Goal: Download file/media

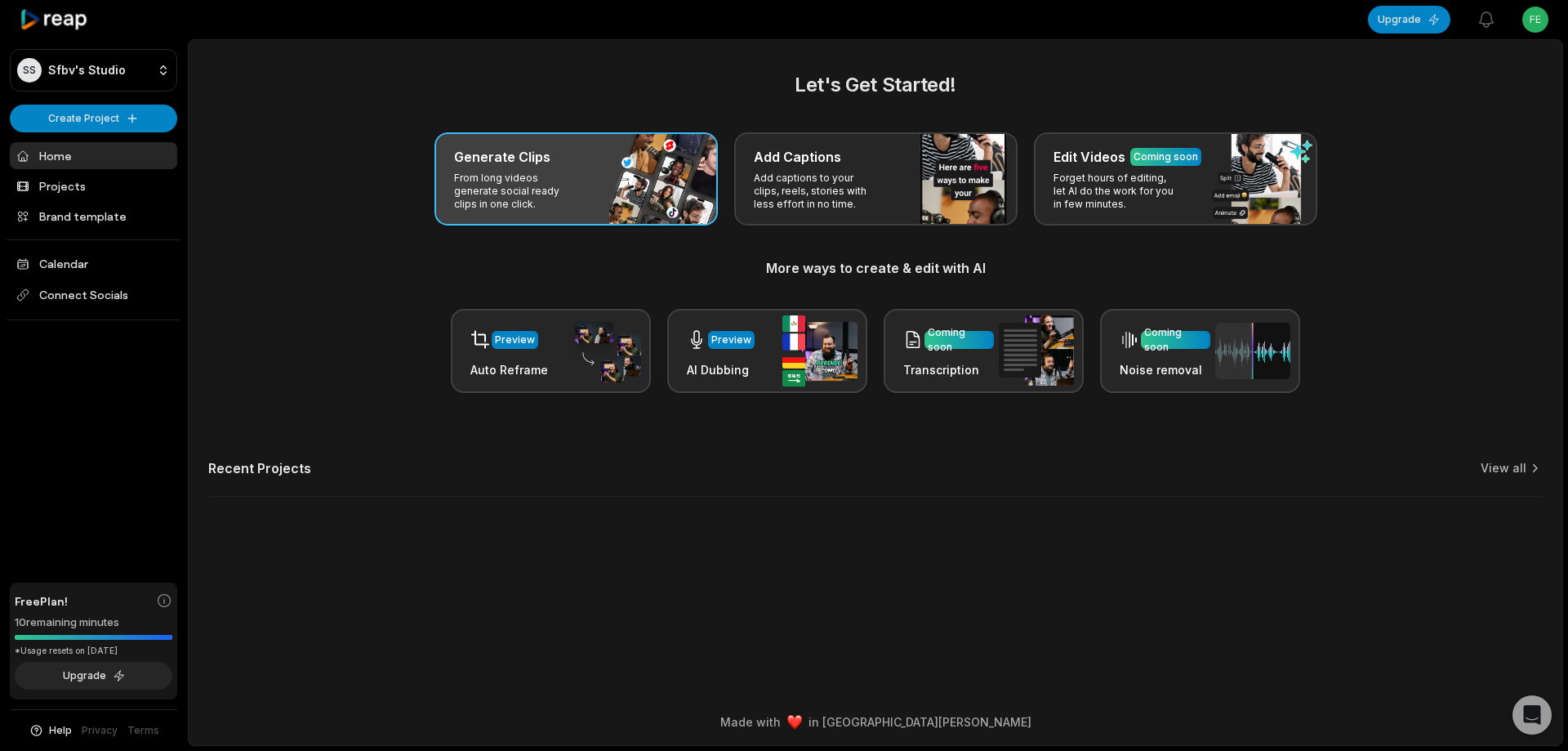
click at [622, 190] on div "Generate Clips From long videos generate social ready clips in one click." at bounding box center [576, 179] width 283 height 93
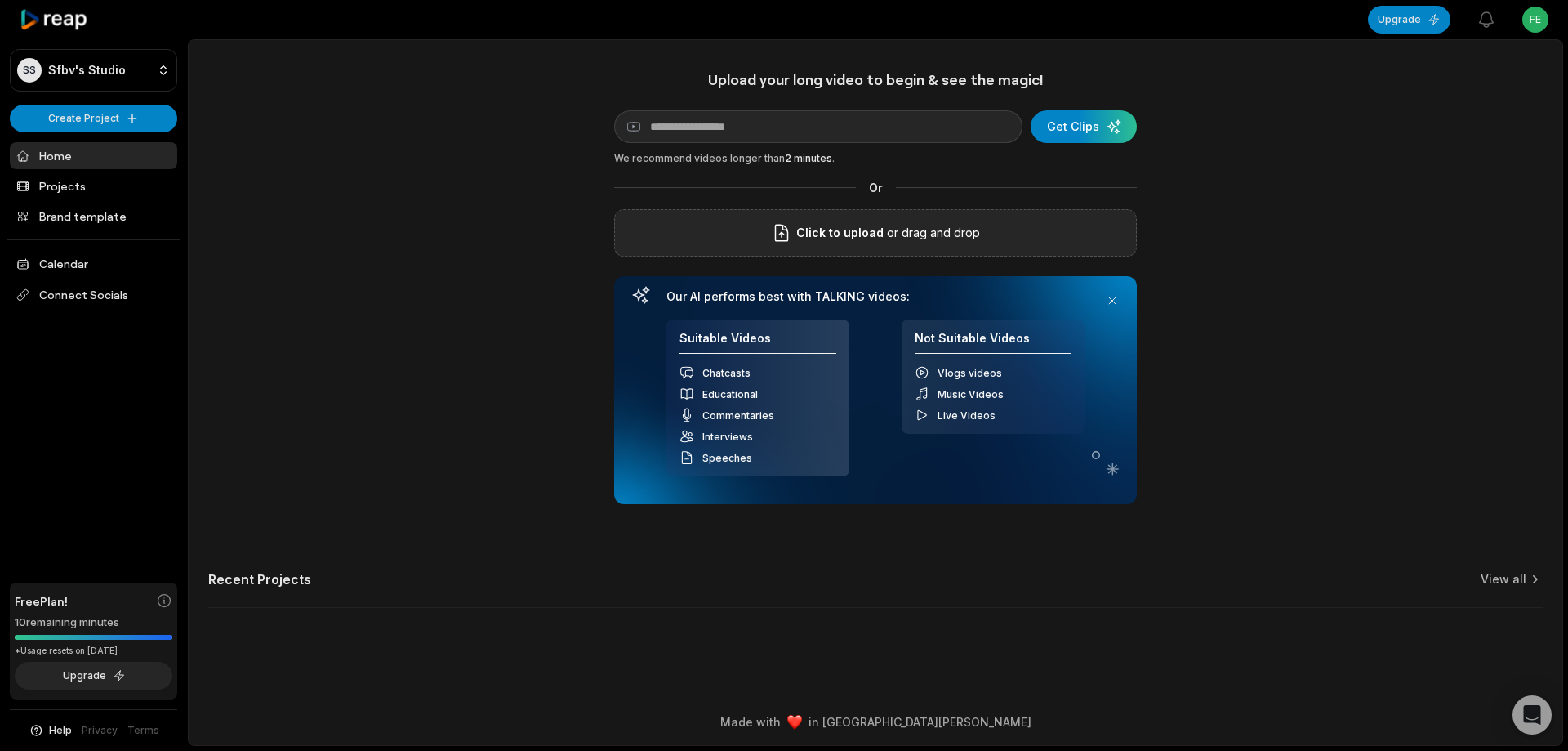
click at [841, 233] on span "Click to upload" at bounding box center [840, 233] width 88 height 20
click at [0, 0] on input "Click to upload" at bounding box center [0, 0] width 0 height 0
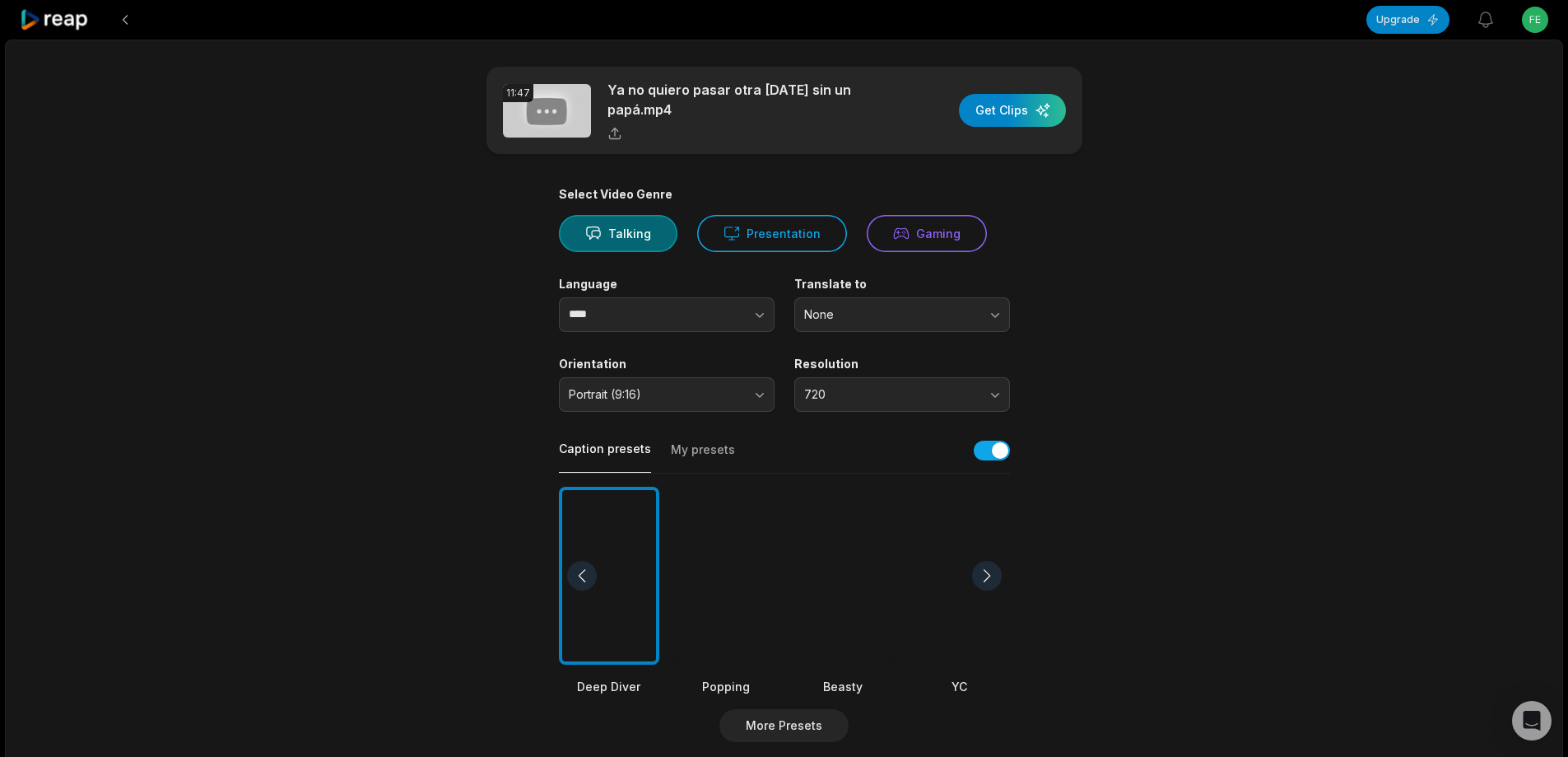
click at [860, 547] on div at bounding box center [843, 576] width 100 height 179
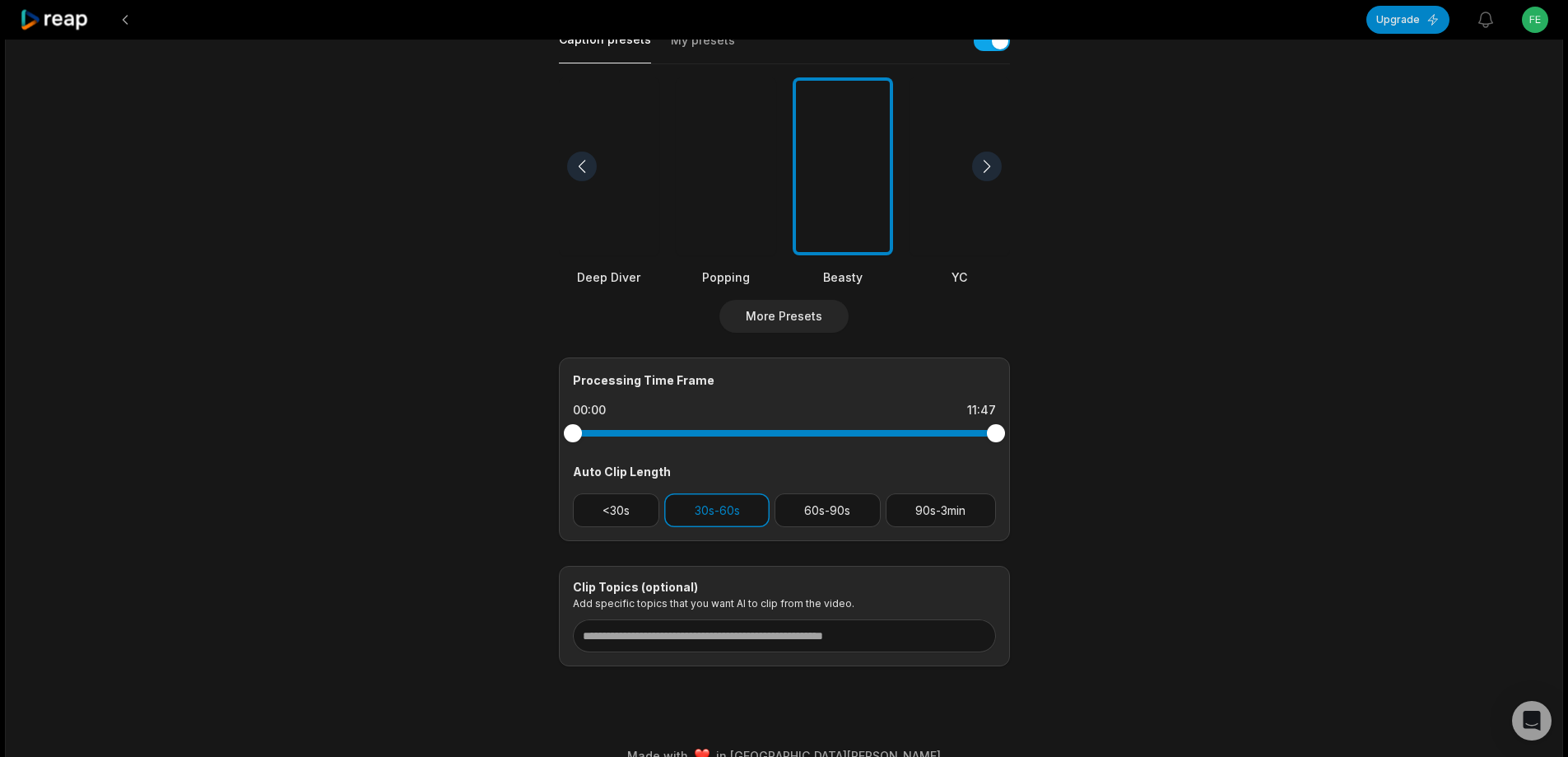
scroll to position [412, 0]
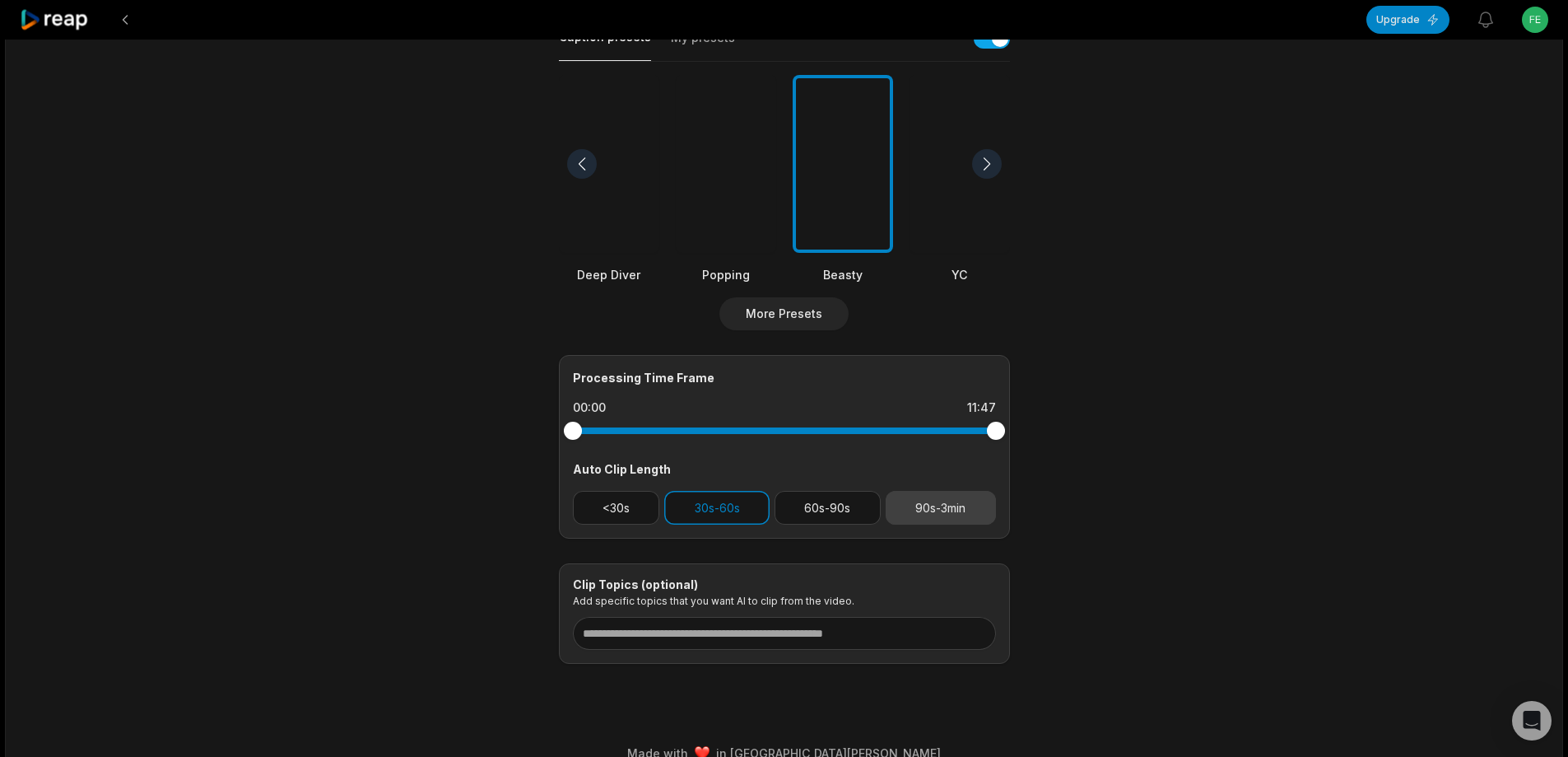
click at [938, 505] on button "90s-3min" at bounding box center [941, 507] width 110 height 33
click at [740, 514] on button "30s-60s" at bounding box center [716, 507] width 106 height 33
drag, startPoint x: 995, startPoint y: 432, endPoint x: 931, endPoint y: 439, distance: 64.4
click at [931, 439] on div at bounding box center [931, 431] width 18 height 18
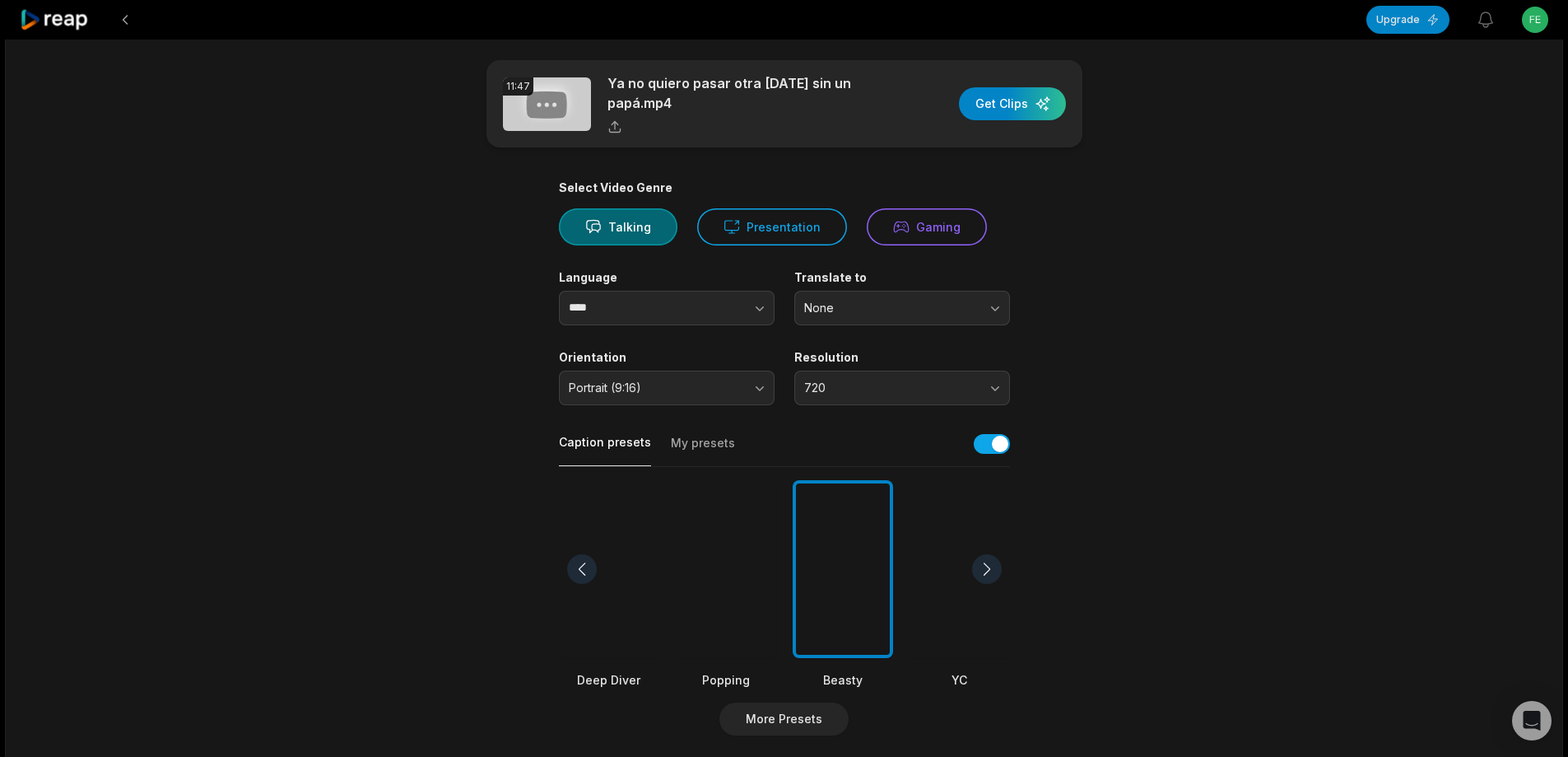
scroll to position [0, 0]
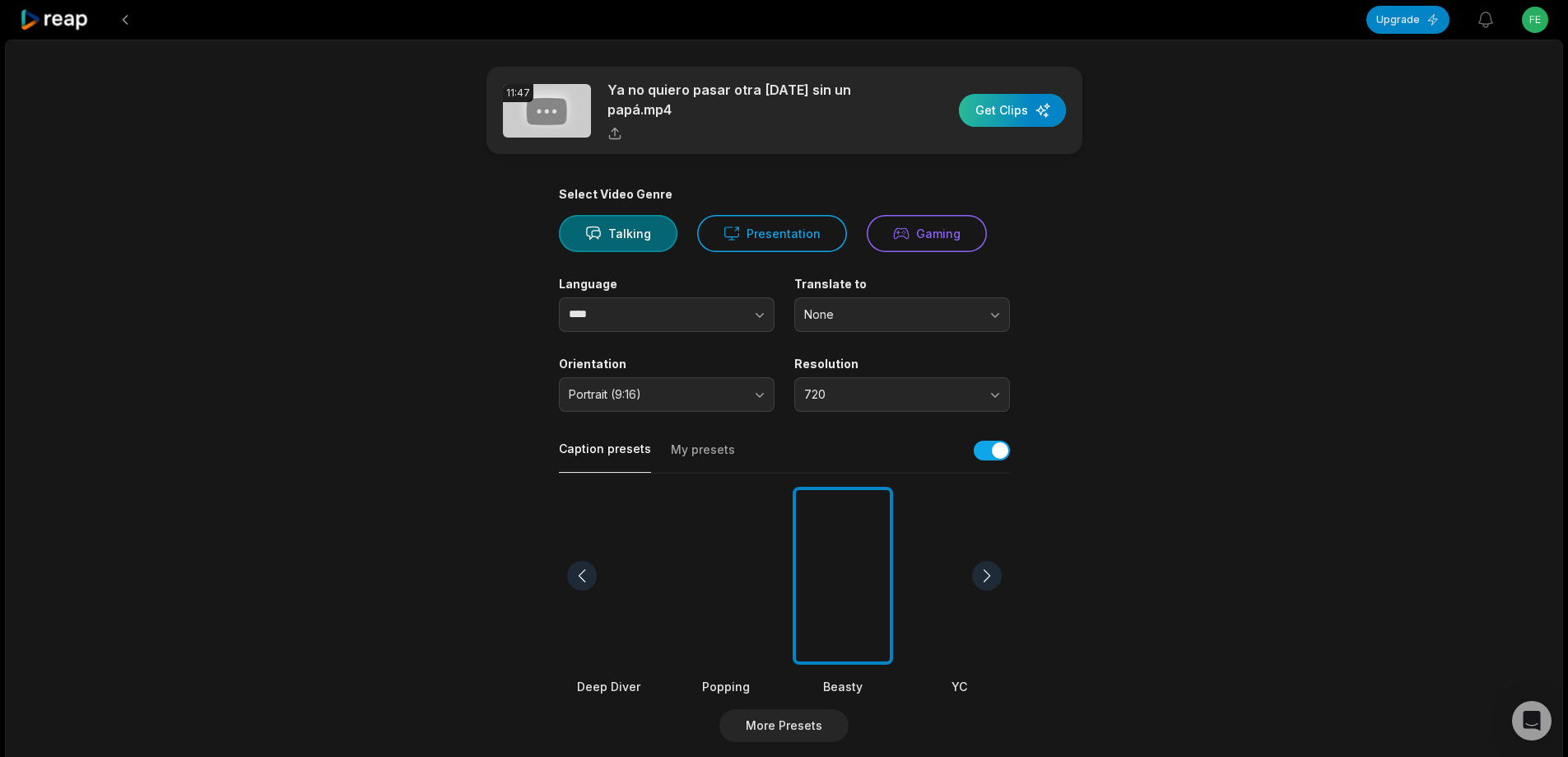
click at [1020, 111] on div "button" at bounding box center [1013, 110] width 107 height 33
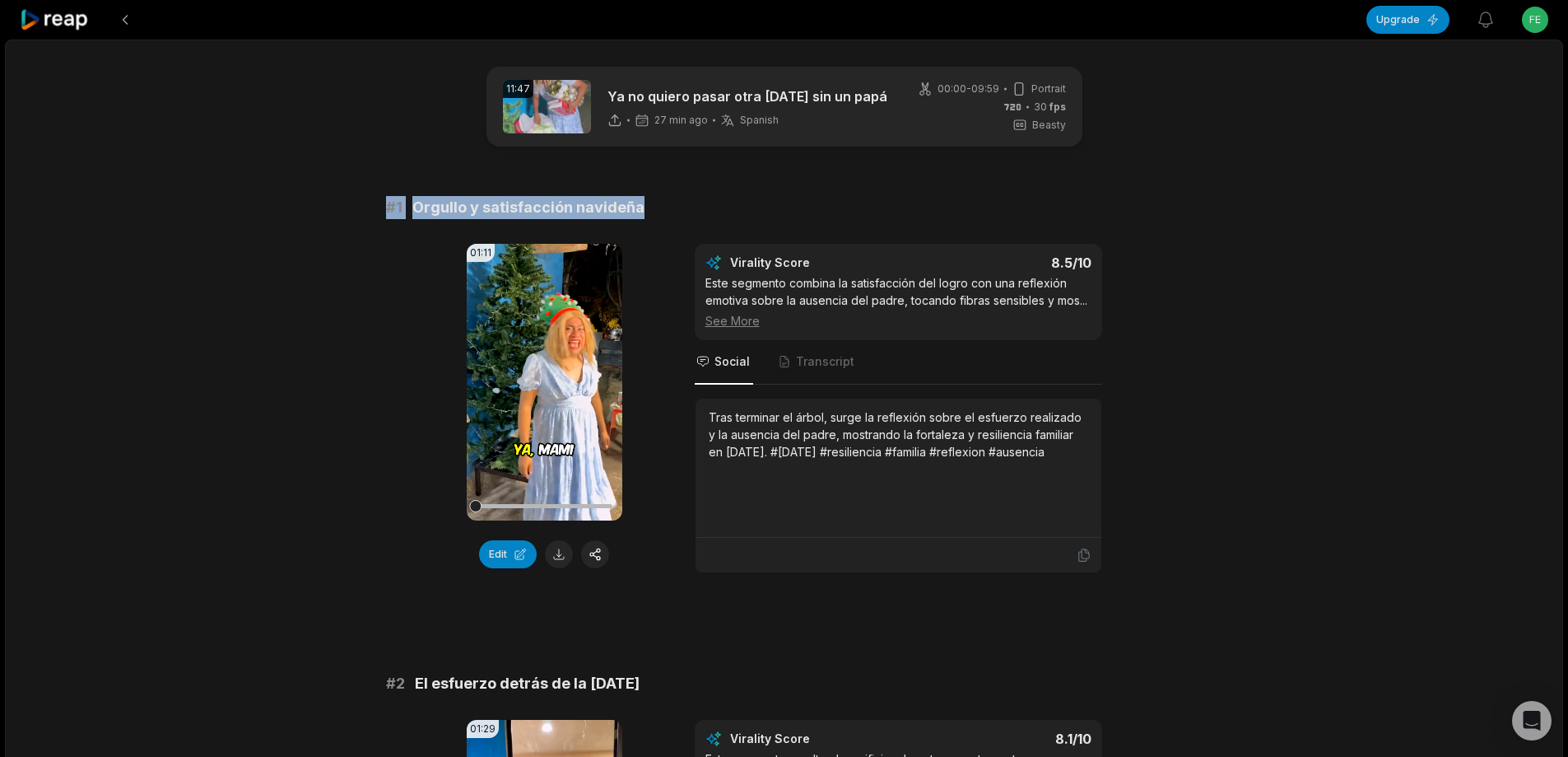
drag, startPoint x: 369, startPoint y: 209, endPoint x: 793, endPoint y: 209, distance: 424.0
copy div "# 1 Orgullo y satisfacción navideña"
click at [562, 562] on button at bounding box center [558, 554] width 28 height 28
drag, startPoint x: 705, startPoint y: 418, endPoint x: 1061, endPoint y: 464, distance: 359.0
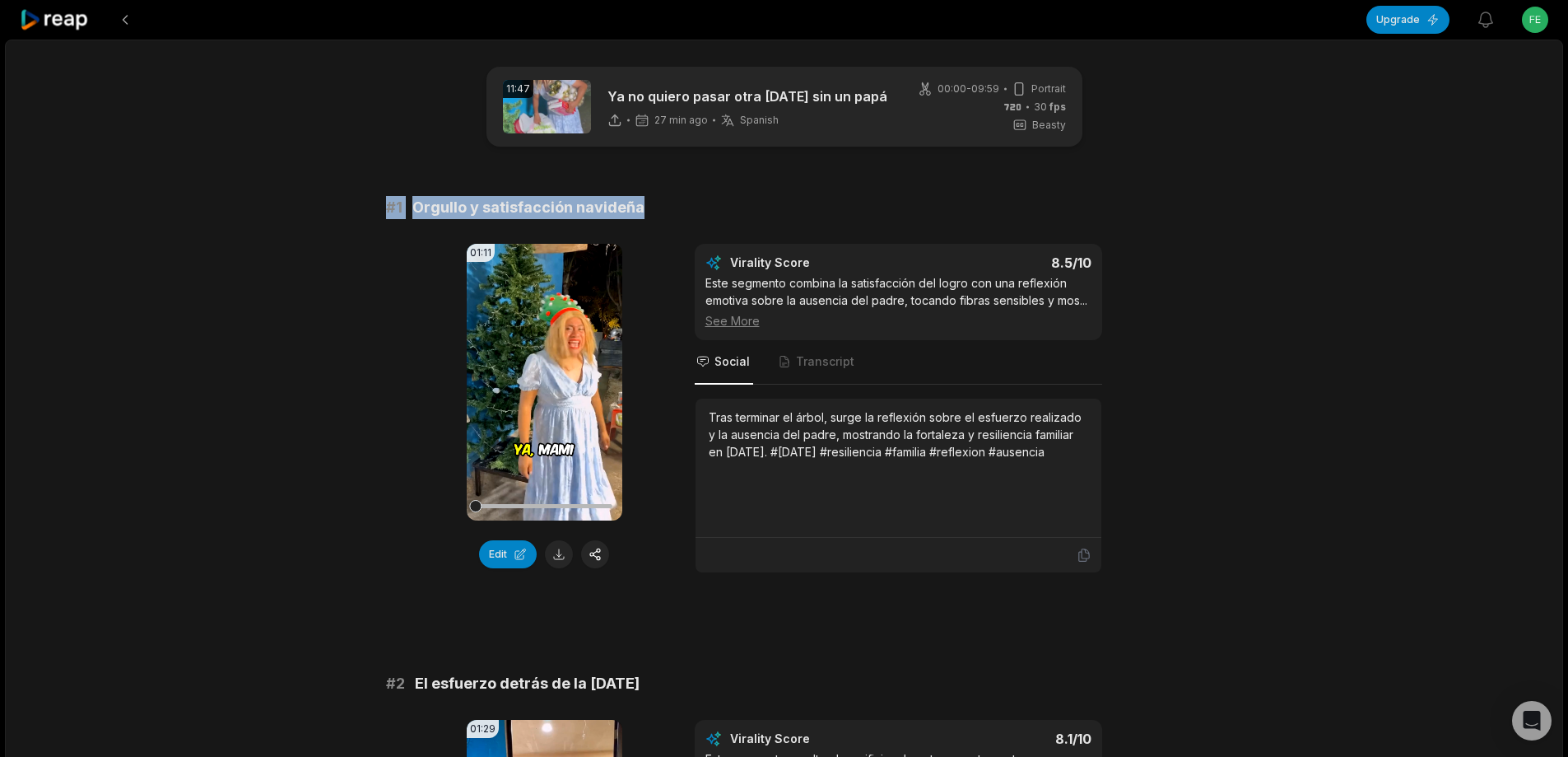
click at [1061, 464] on div "Tras terminar el árbol, surge la reflexión sobre el esfuerzo realizado y la aus…" at bounding box center [898, 468] width 406 height 139
copy div "Tras terminar el árbol, surge la reflexión sobre el esfuerzo realizado y la aus…"
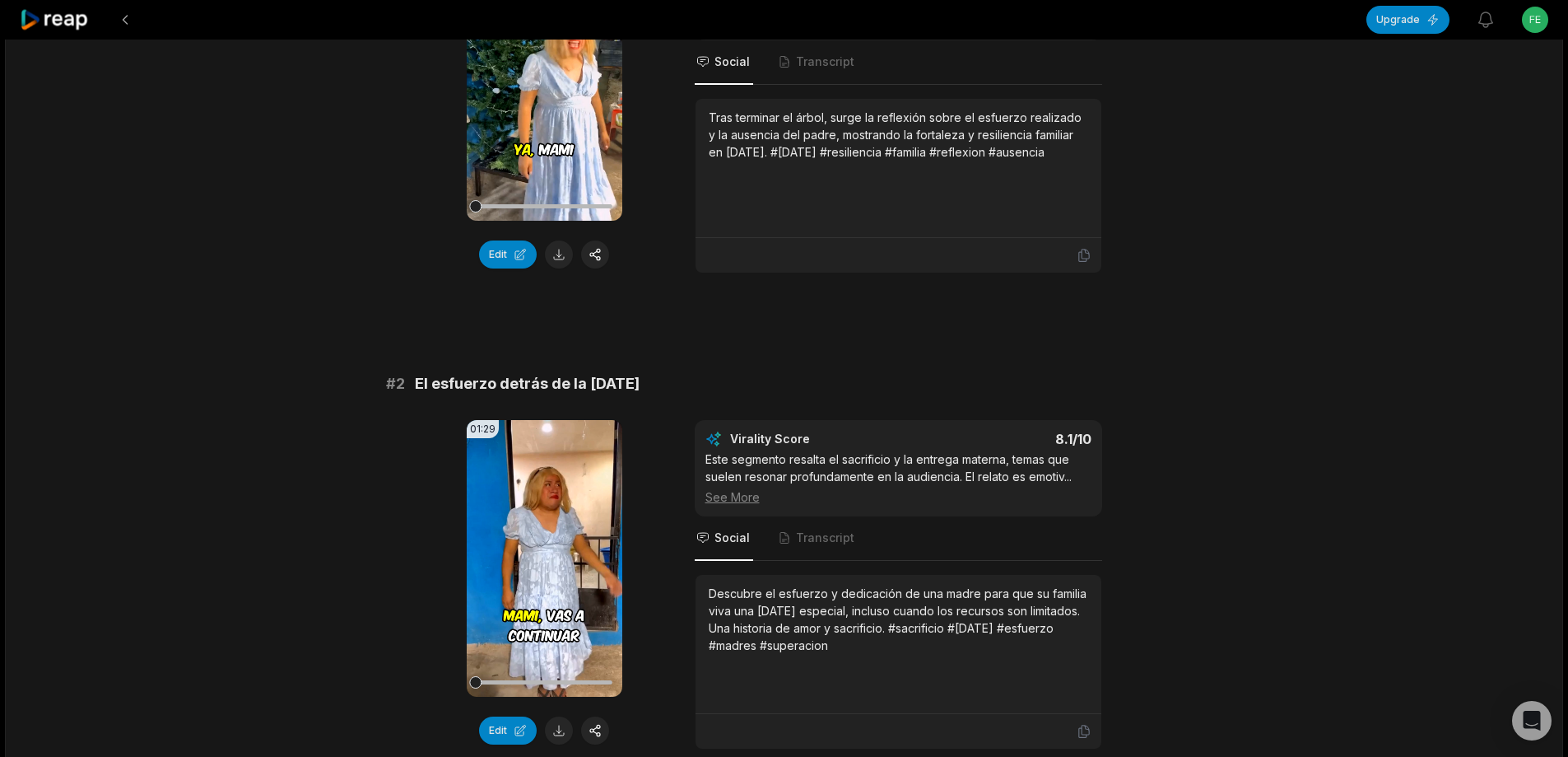
scroll to position [330, 0]
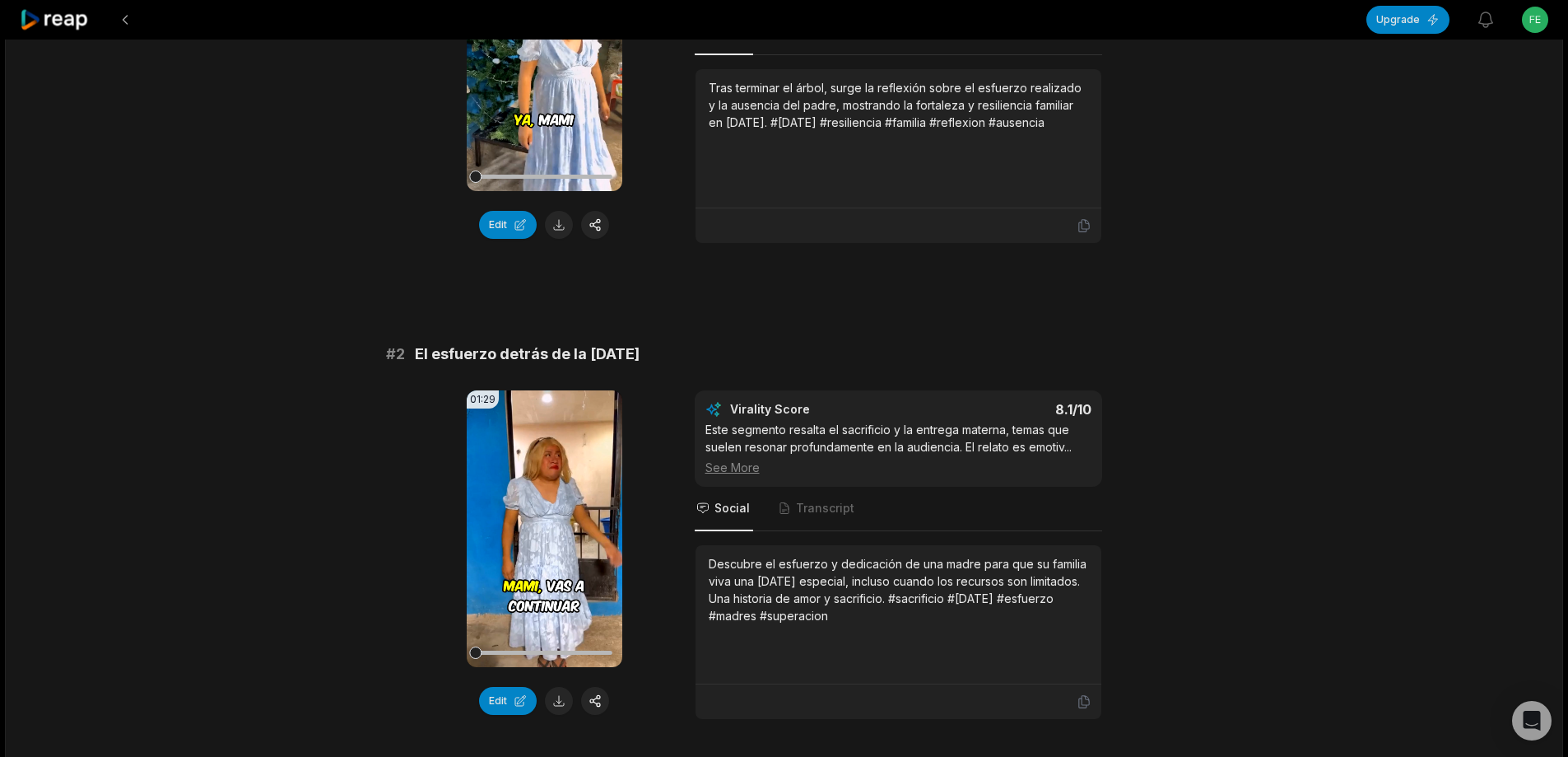
drag, startPoint x: 373, startPoint y: 351, endPoint x: 762, endPoint y: 350, distance: 389.0
copy div "# 2 El esfuerzo detrás de la Navidad"
click at [558, 698] on button at bounding box center [558, 700] width 28 height 28
drag, startPoint x: 710, startPoint y: 562, endPoint x: 973, endPoint y: 620, distance: 269.3
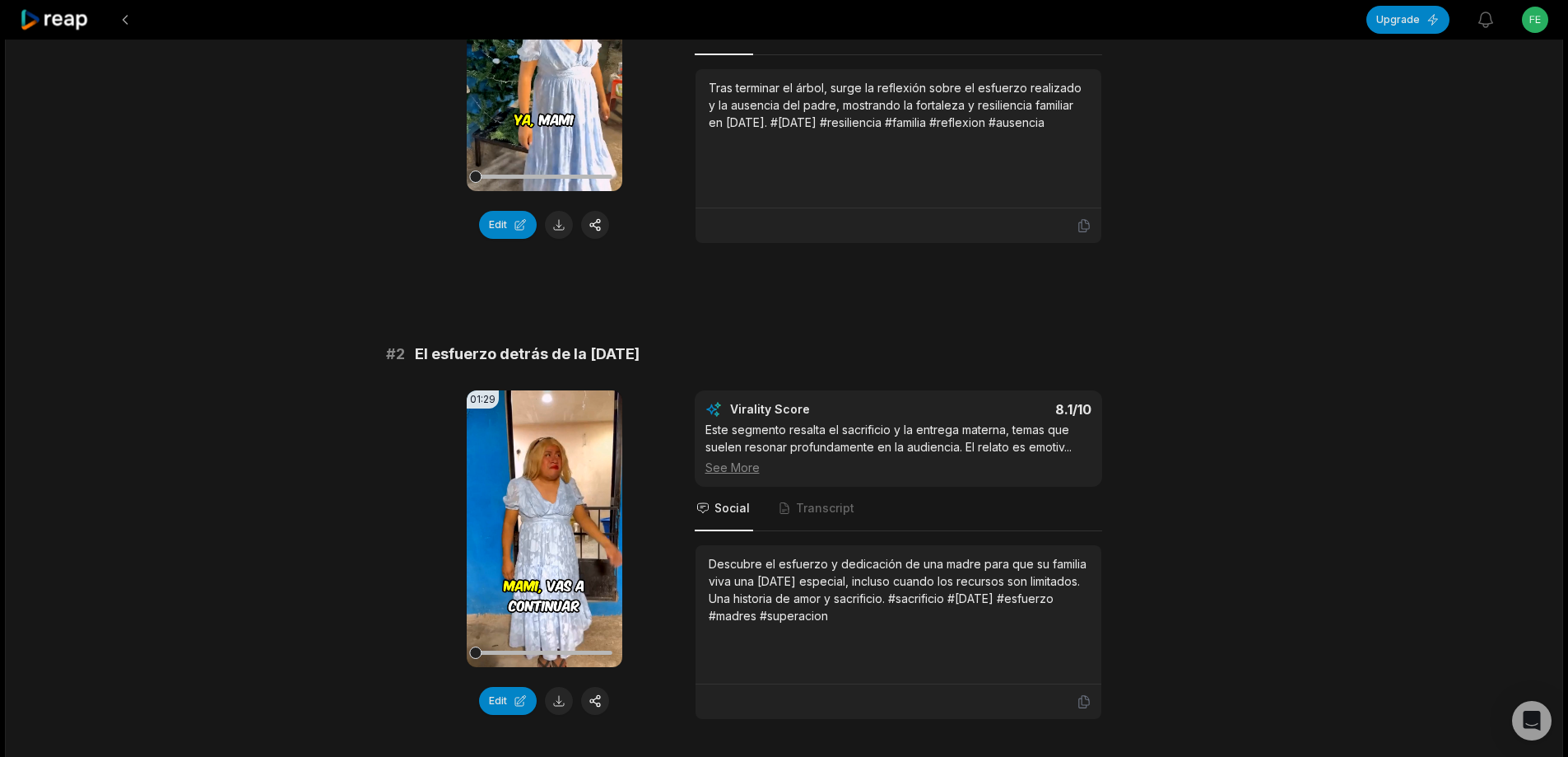
click at [973, 620] on div "Descubre el esfuerzo y dedicación de una madre para que su familia viva una [DA…" at bounding box center [899, 589] width 379 height 70
copy div "Descubre el esfuerzo y dedicación de una madre para que su familia viva una [DA…"
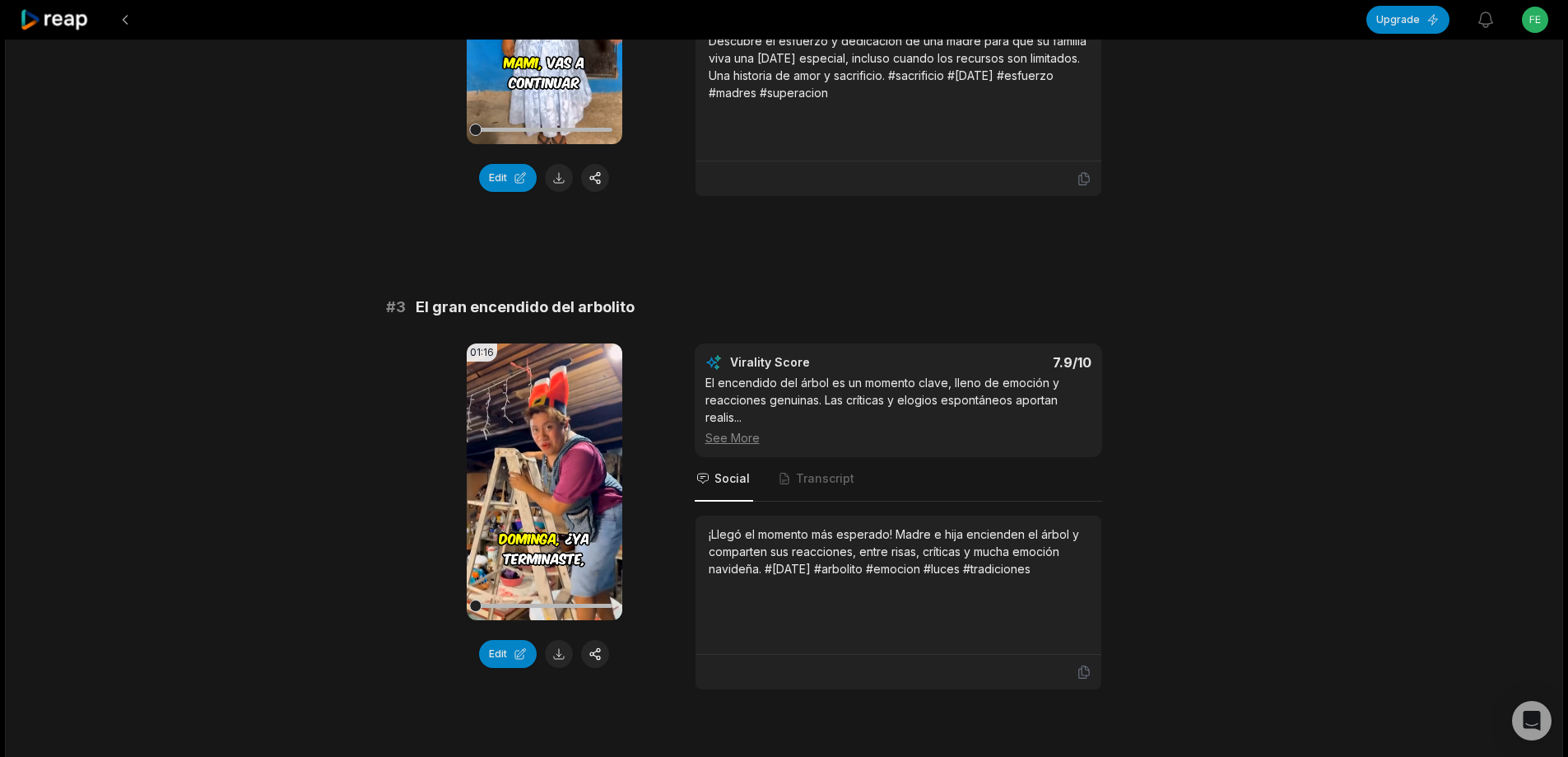
scroll to position [906, 0]
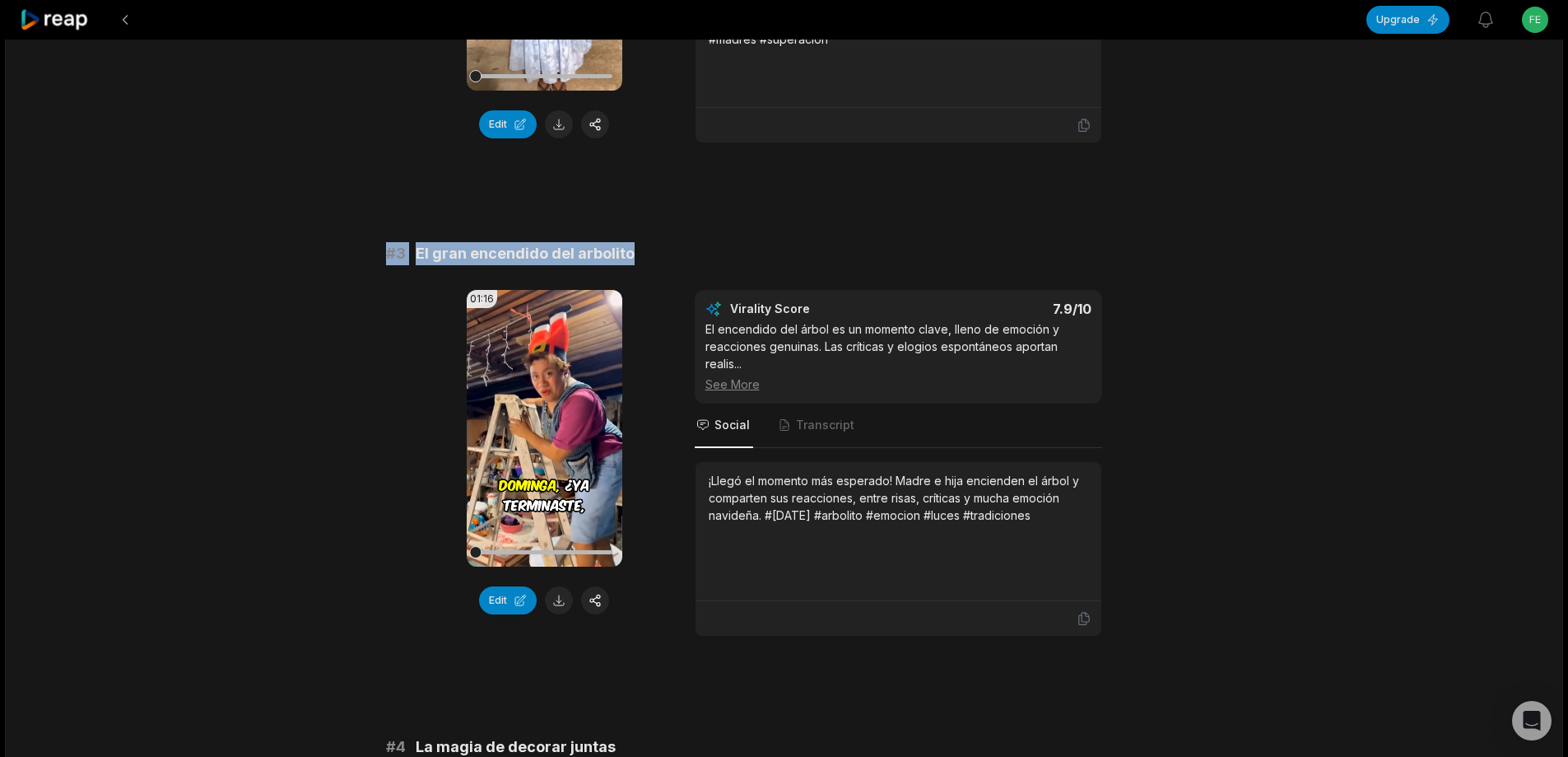
drag, startPoint x: 374, startPoint y: 246, endPoint x: 652, endPoint y: 250, distance: 278.0
copy div "# 3 El gran encendido del arbolito"
click at [553, 598] on button at bounding box center [558, 600] width 28 height 28
drag, startPoint x: 705, startPoint y: 477, endPoint x: 1122, endPoint y: 522, distance: 419.4
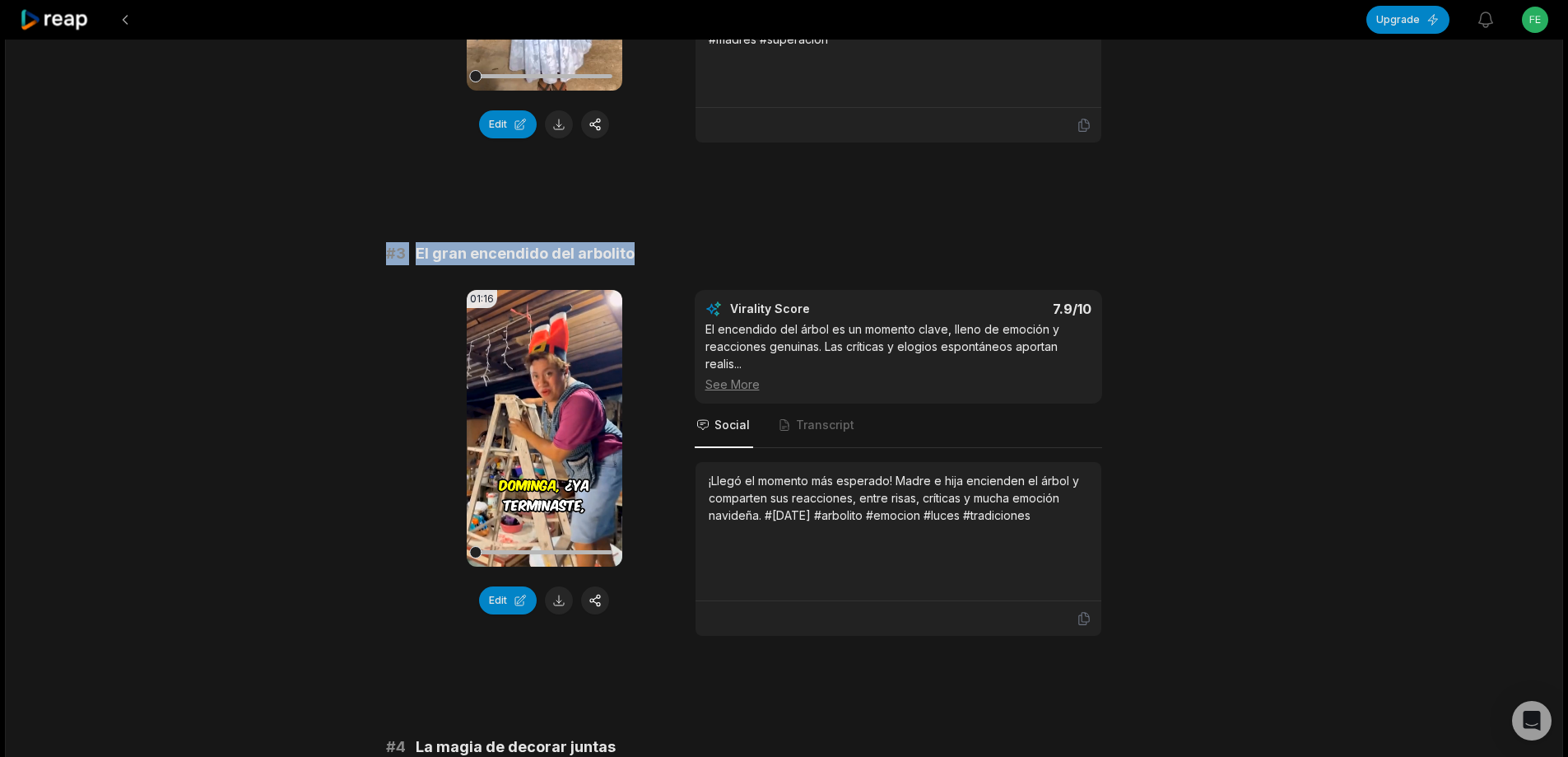
click at [1122, 522] on div "01:16 Your browser does not support mp4 format. Edit Virality Score 7.9 /10 El …" at bounding box center [784, 463] width 797 height 347
copy div "¡Llegó el momento más esperado! Madre e hija encienden el árbol y comparten sus…"
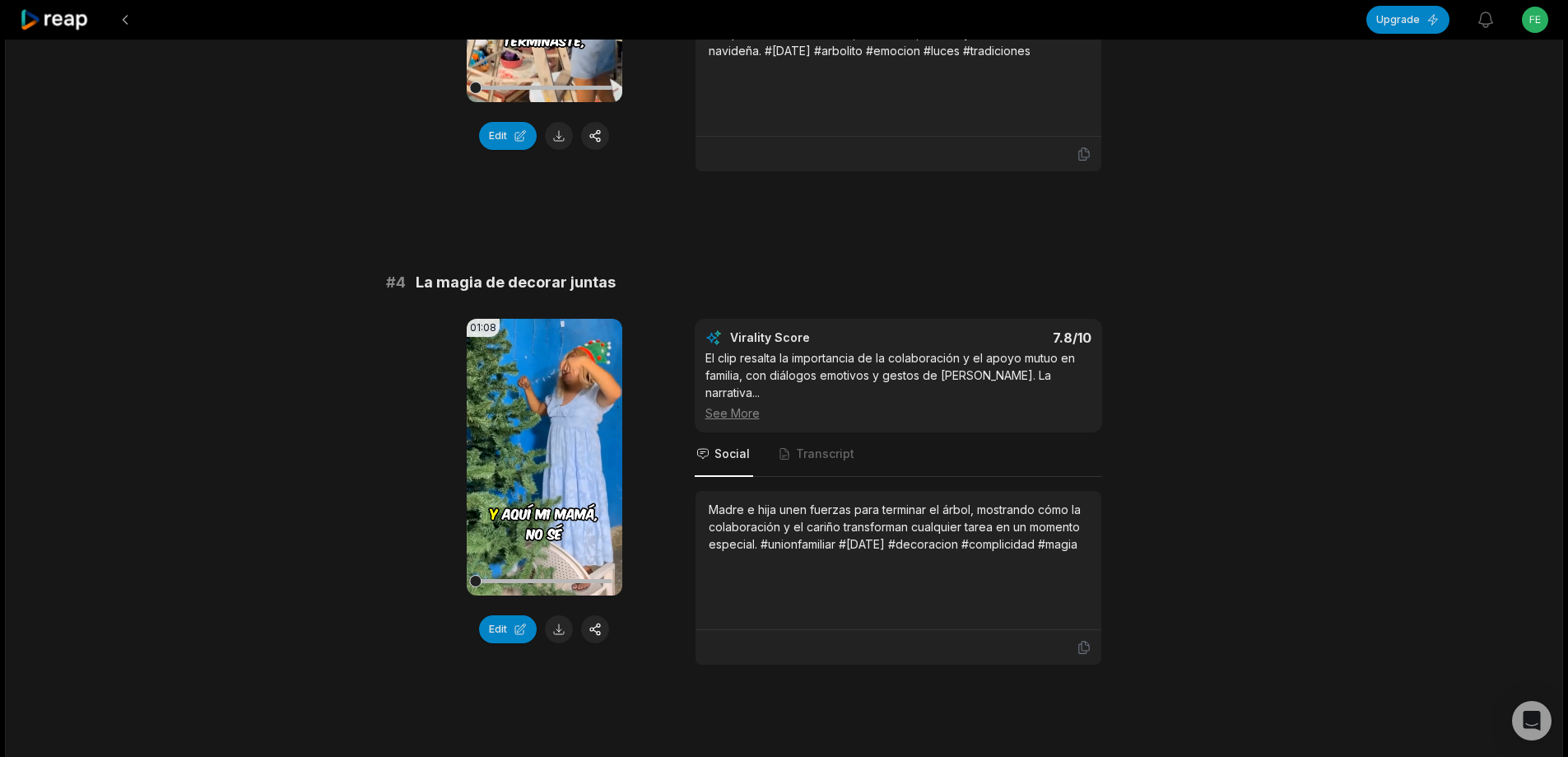
scroll to position [1399, 0]
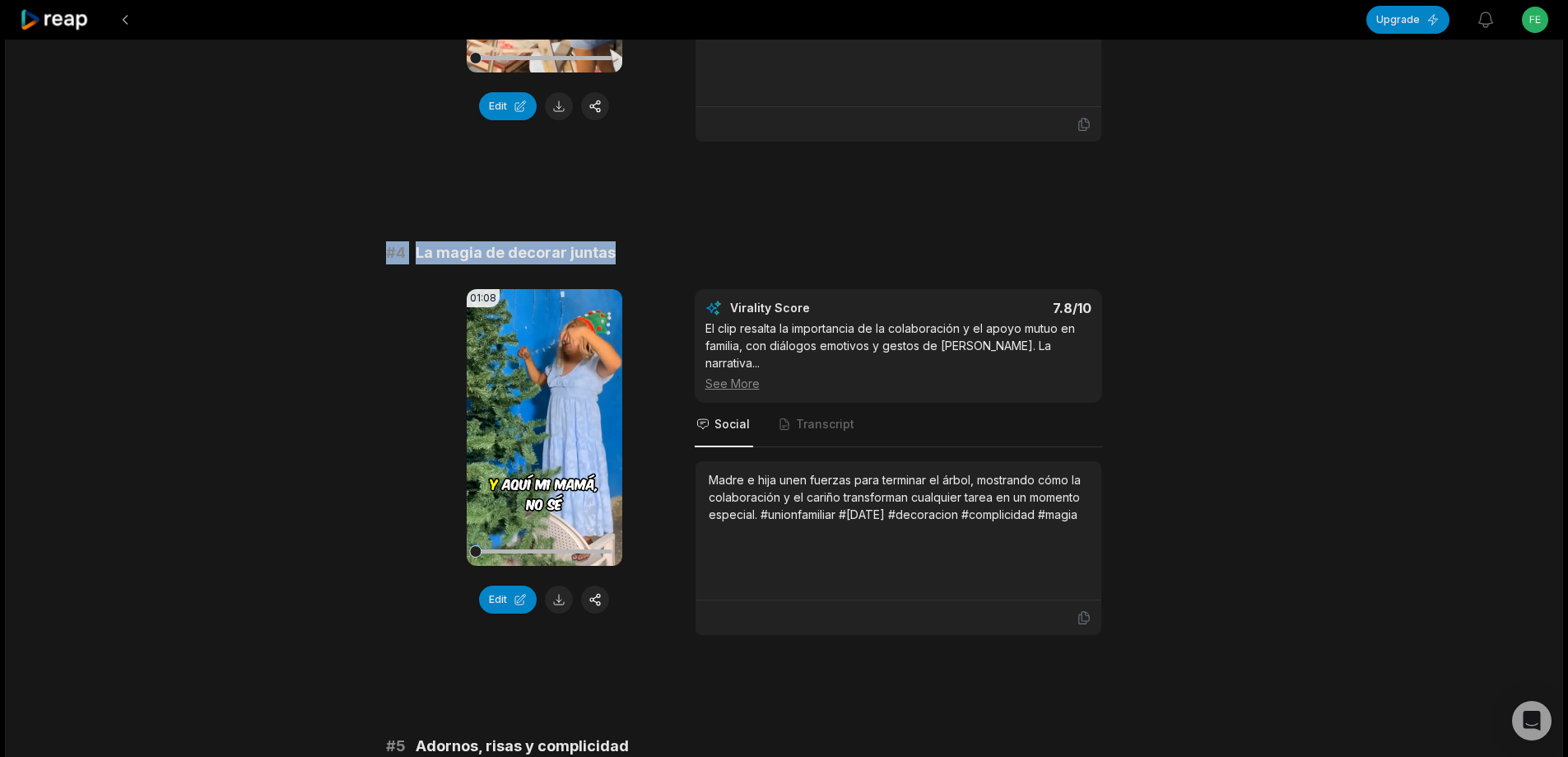
drag, startPoint x: 373, startPoint y: 255, endPoint x: 664, endPoint y: 247, distance: 291.1
click at [664, 247] on div "11:47 Ya no quiero pasar otra [DATE] sin un papá 27 min ago Spanish es 00:00 - …" at bounding box center [783, 666] width 1558 height 4053
copy div "# 4 La magia de decorar juntas"
click at [558, 602] on button at bounding box center [558, 599] width 28 height 28
drag, startPoint x: 707, startPoint y: 463, endPoint x: 1100, endPoint y: 507, distance: 395.5
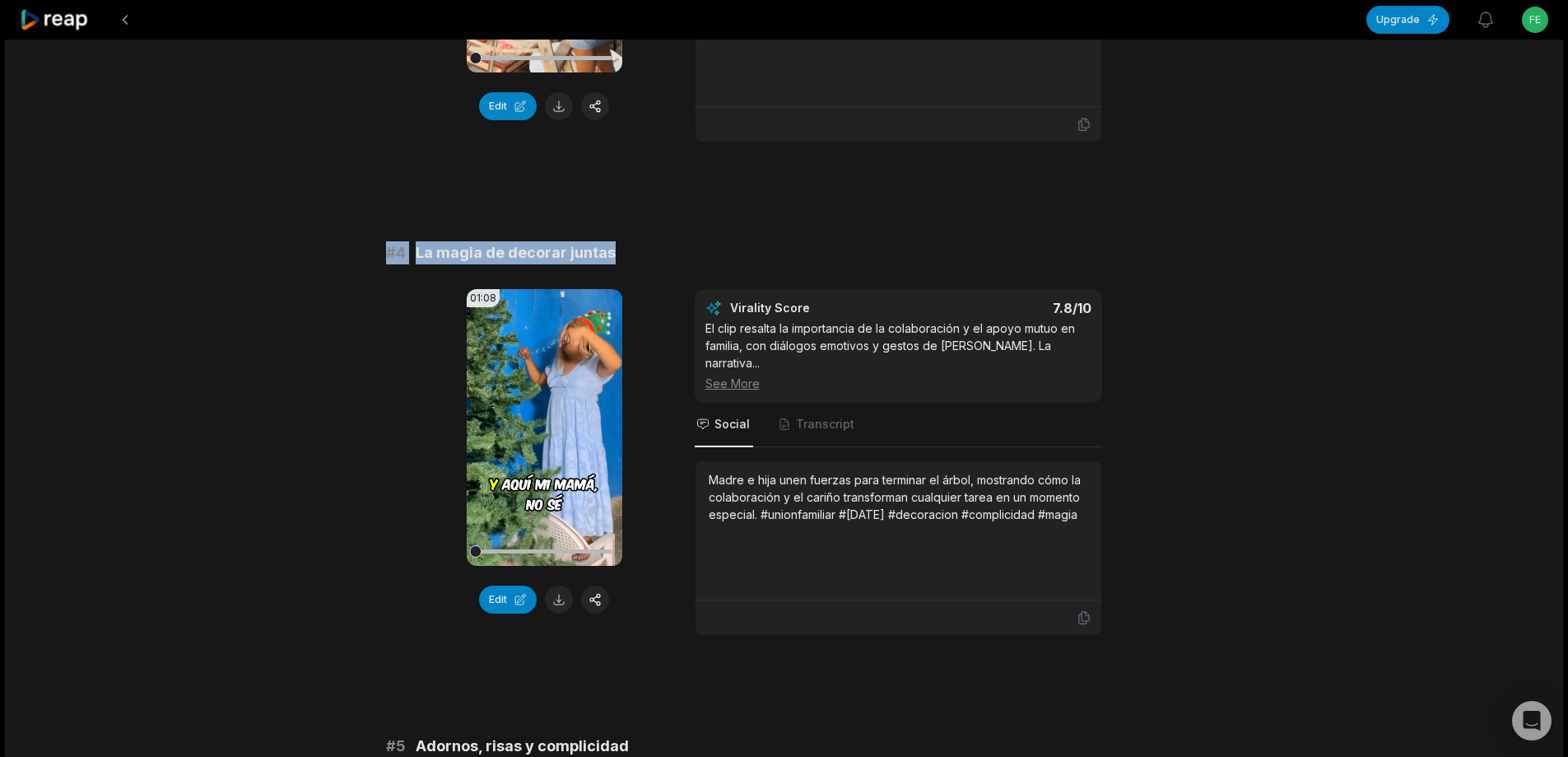
click at [1100, 507] on div "Madre e hija unen fuerzas para terminar el árbol, mostrando cómo la colaboració…" at bounding box center [898, 530] width 406 height 139
copy div "Madre e hija unen fuerzas para terminar el árbol, mostrando cómo la colaboració…"
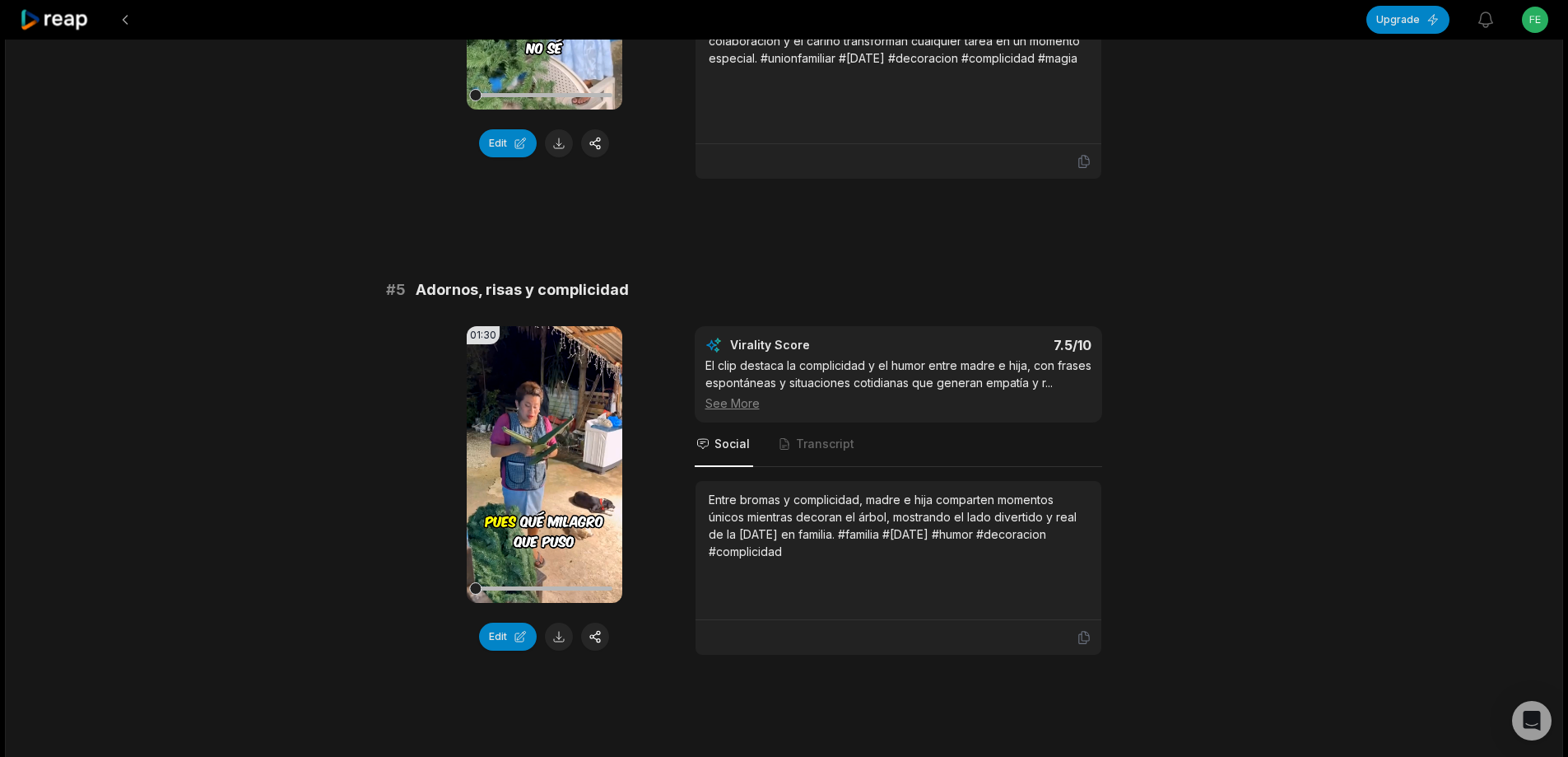
scroll to position [1893, 0]
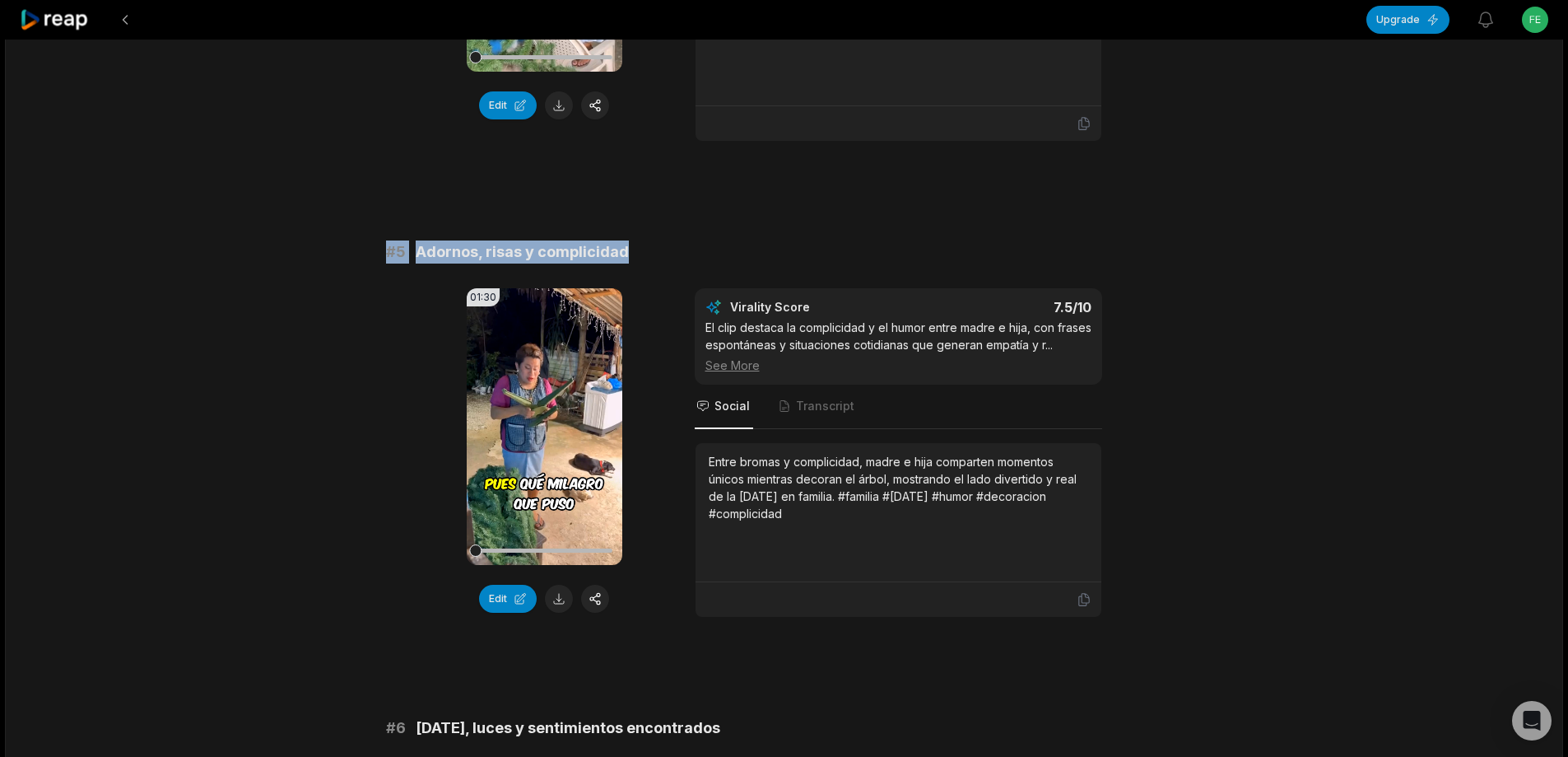
drag, startPoint x: 378, startPoint y: 238, endPoint x: 637, endPoint y: 233, distance: 259.0
click at [637, 233] on div "11:47 Ya no quiero pasar otra [DATE] sin un papá 27 min ago Spanish es 00:00 - …" at bounding box center [783, 173] width 1558 height 4053
copy div "# 5 Adornos, risas y complicidad"
click at [562, 586] on button at bounding box center [558, 598] width 28 height 28
click at [714, 459] on div "Entre bromas y complicidad, madre e hija comparten momentos únicos mientras dec…" at bounding box center [899, 487] width 379 height 70
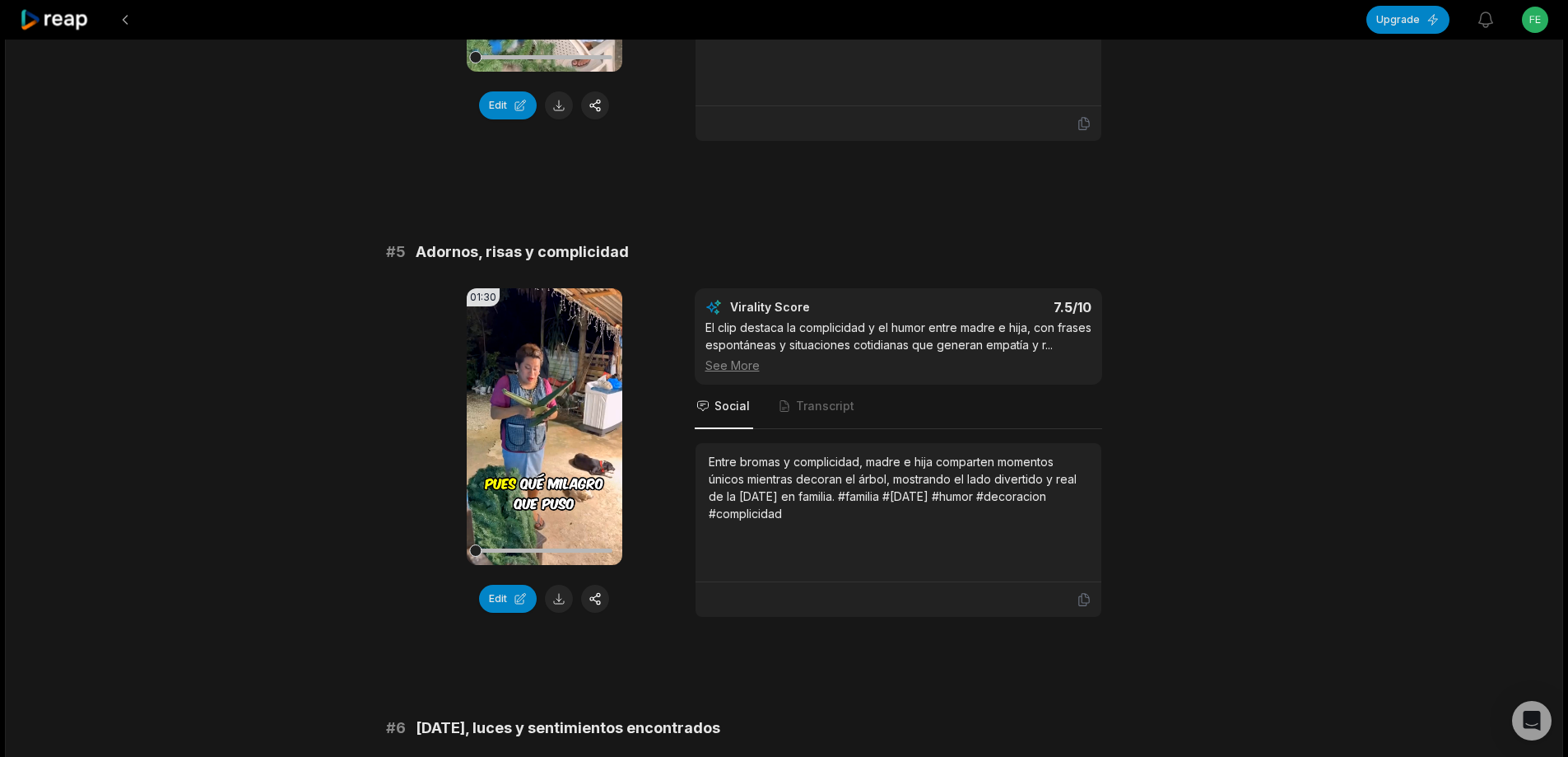
drag, startPoint x: 705, startPoint y: 459, endPoint x: 821, endPoint y: 529, distance: 135.5
click at [821, 529] on div "Entre bromas y complicidad, madre e hija comparten momentos únicos mientras dec…" at bounding box center [898, 512] width 406 height 139
copy div "Entre bromas y complicidad, madre e hija comparten momentos únicos mientras dec…"
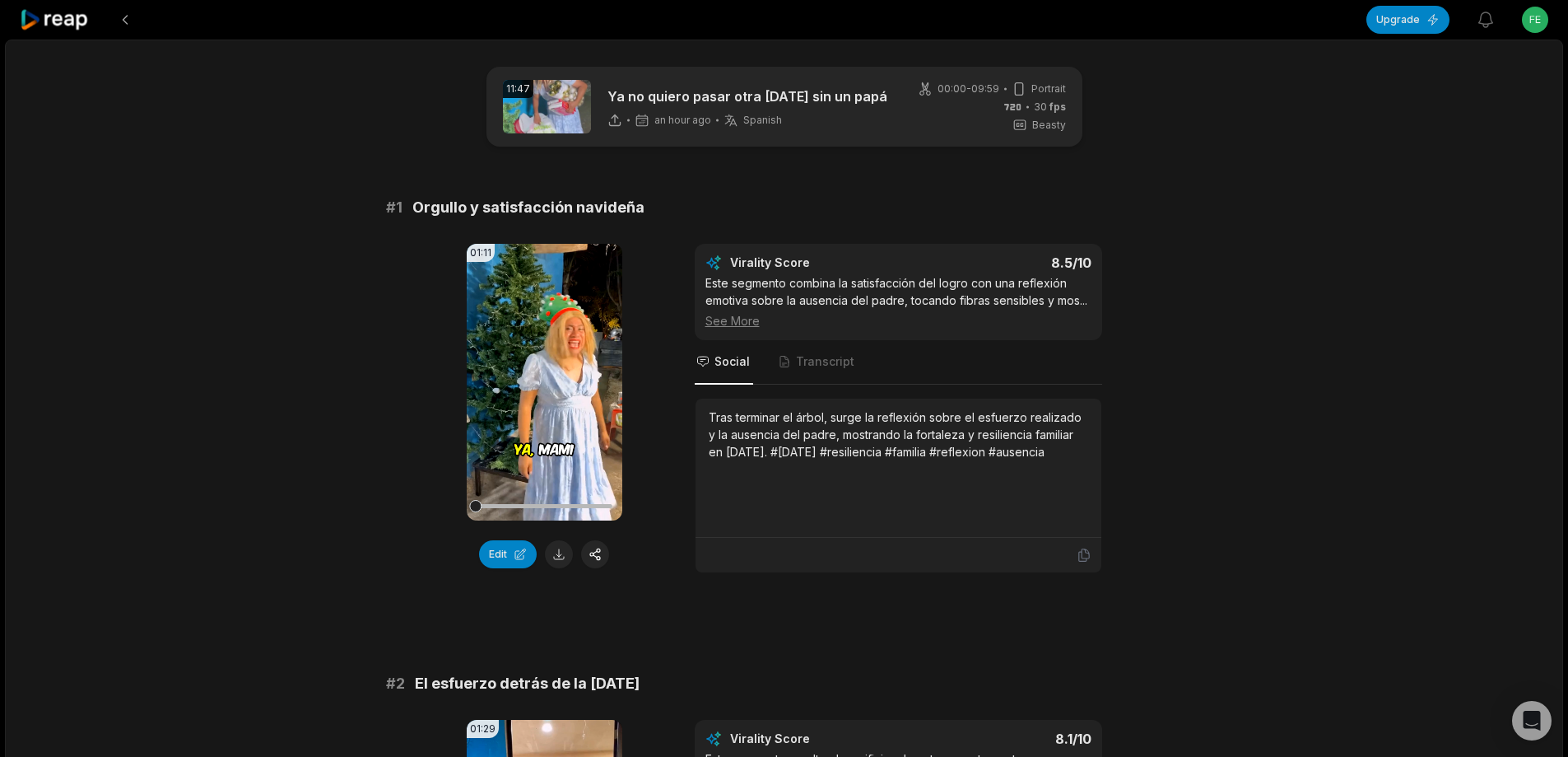
scroll to position [1893, 0]
